Goal: Information Seeking & Learning: Learn about a topic

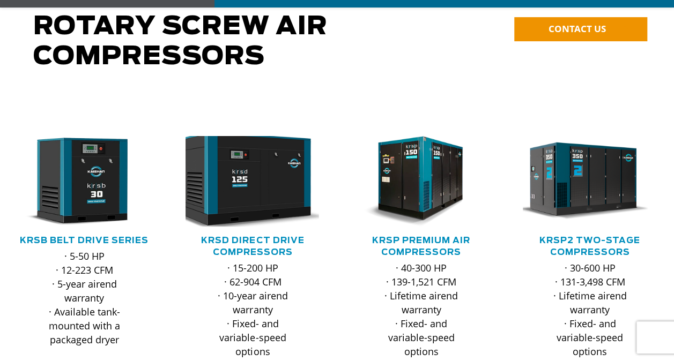
scroll to position [161, 0]
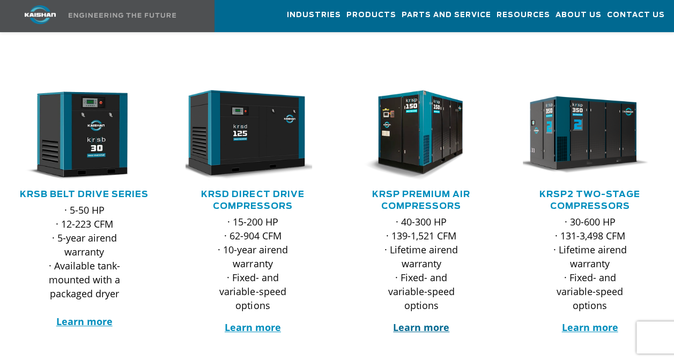
click at [415, 321] on strong "Learn more" at bounding box center [421, 327] width 56 height 13
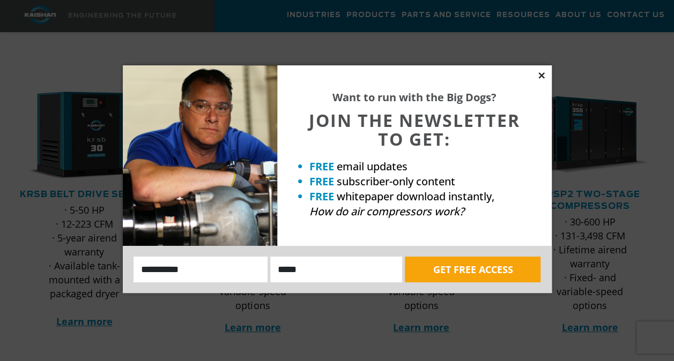
click at [539, 75] on icon at bounding box center [542, 76] width 10 height 10
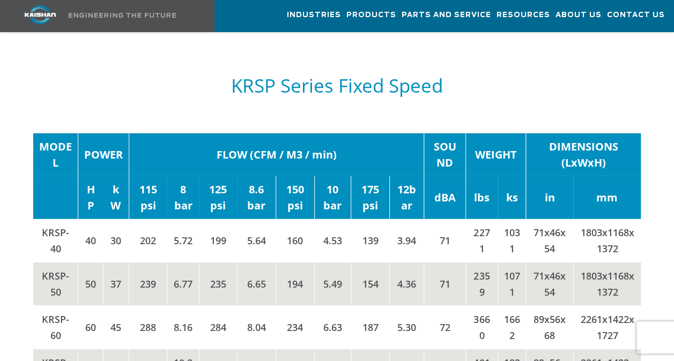
scroll to position [1609, 0]
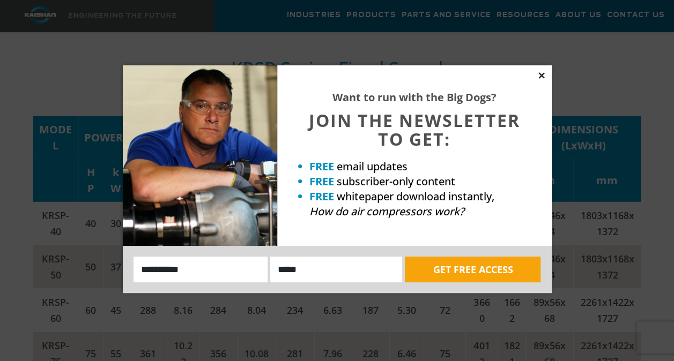
click at [545, 76] on icon at bounding box center [542, 76] width 10 height 10
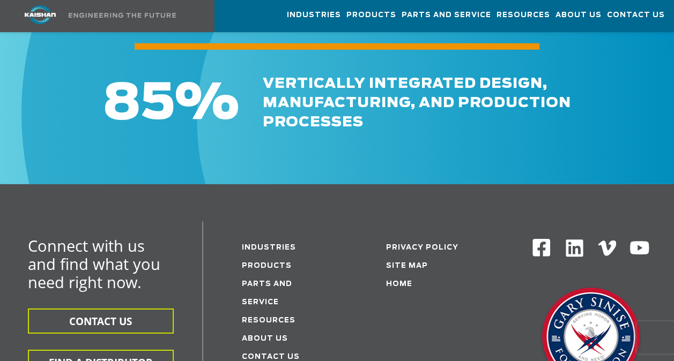
scroll to position [3475, 0]
